Goal: Transaction & Acquisition: Book appointment/travel/reservation

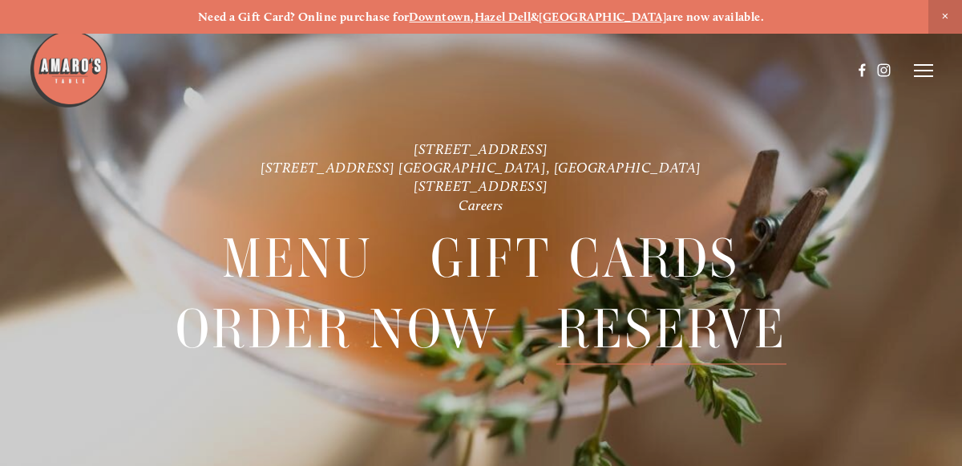
click at [662, 334] on span "Reserve" at bounding box center [672, 329] width 230 height 70
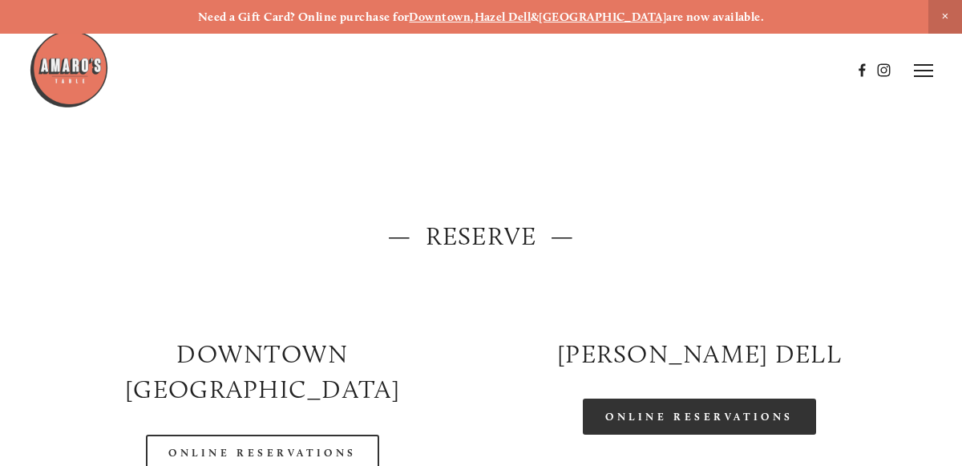
click at [703, 422] on link "Online Reservations" at bounding box center [699, 417] width 233 height 36
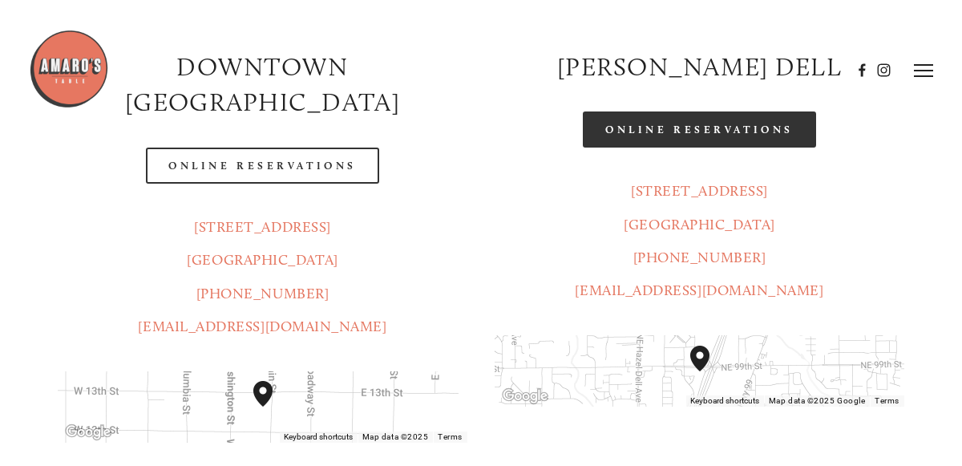
scroll to position [285, 0]
